Goal: Information Seeking & Learning: Learn about a topic

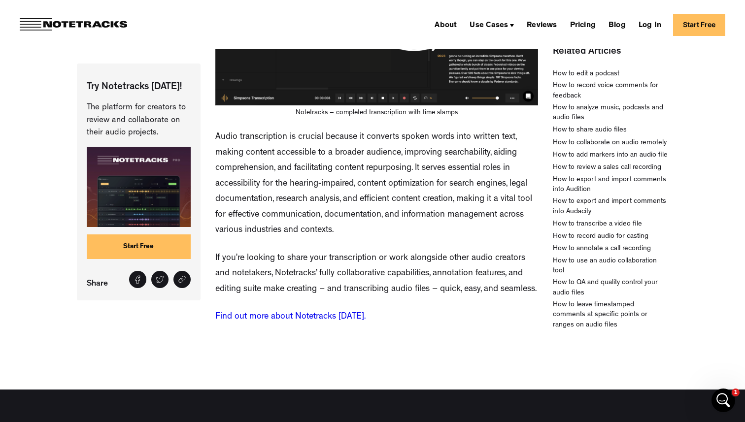
scroll to position [2324, 0]
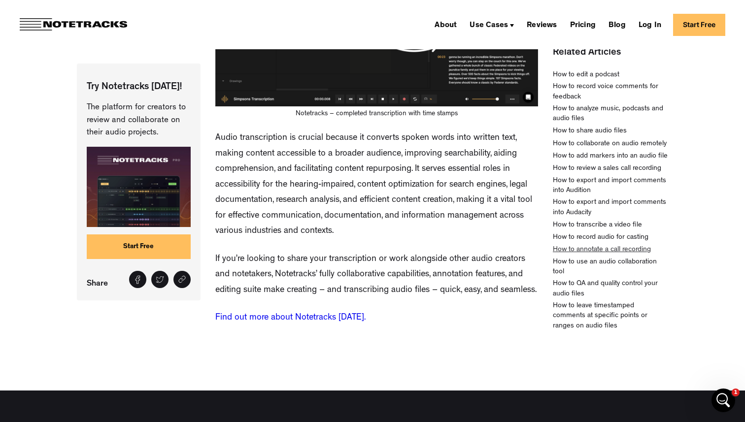
click at [638, 255] on div "How to annotate a call recording" at bounding box center [602, 250] width 98 height 10
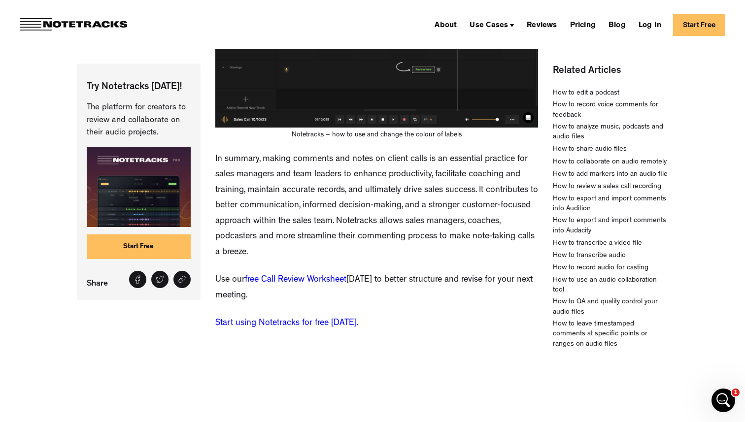
scroll to position [2980, 0]
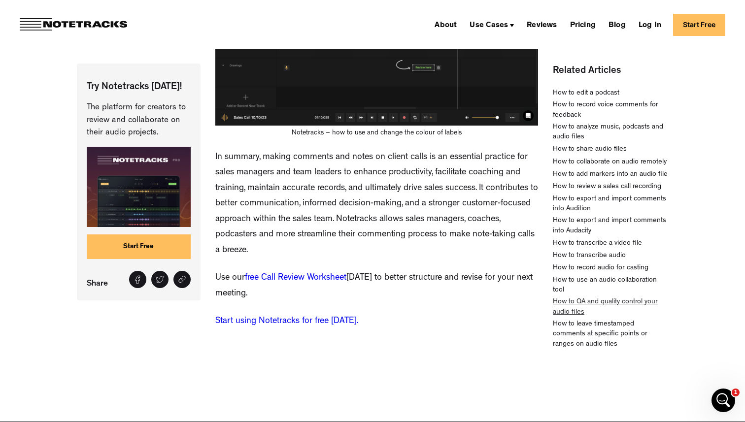
click at [587, 298] on div "How to QA and quality control your audio files" at bounding box center [610, 308] width 115 height 20
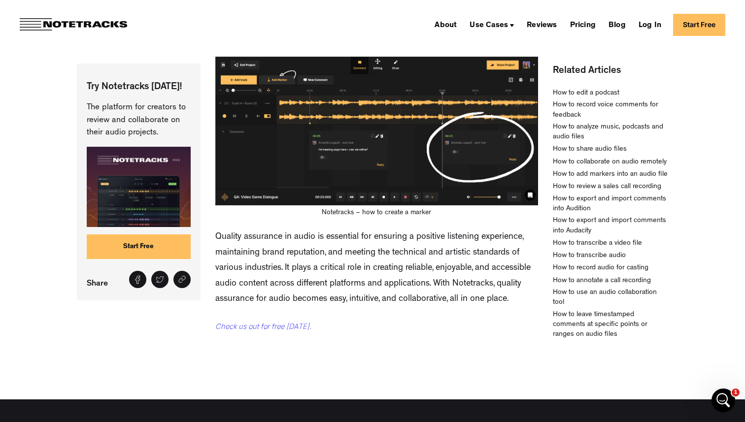
scroll to position [1627, 0]
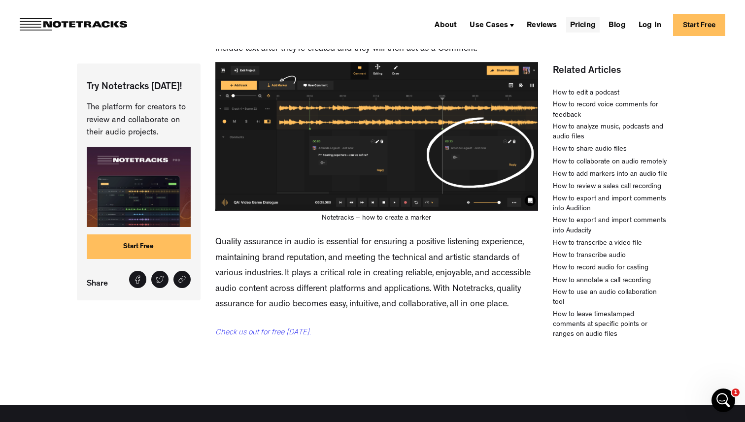
click at [587, 31] on link "Pricing" at bounding box center [583, 25] width 34 height 16
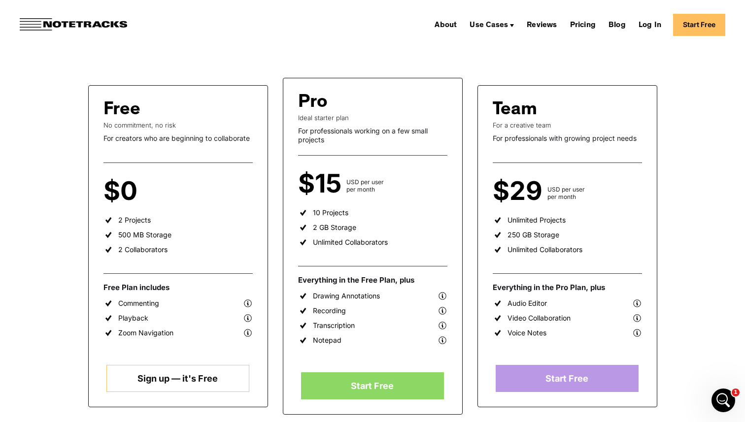
scroll to position [134, 0]
